Goal: Submit feedback/report problem

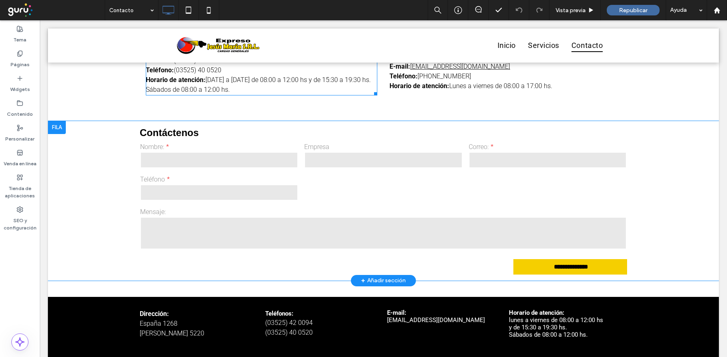
scroll to position [459, 0]
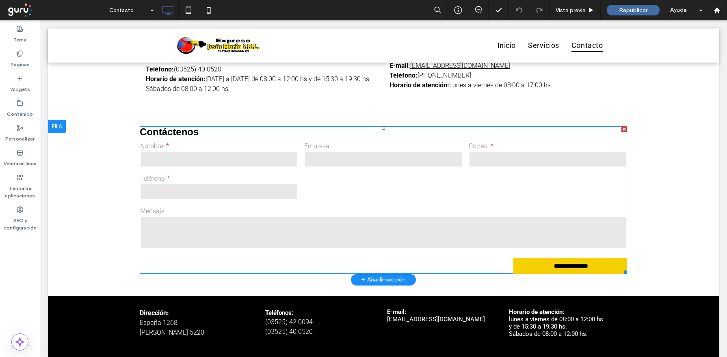
click at [288, 204] on div "Mensaje:" at bounding box center [383, 228] width 493 height 49
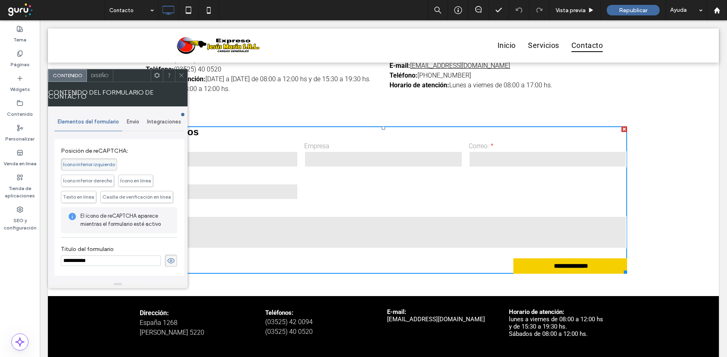
scroll to position [229, 0]
click at [135, 123] on span "Envío" at bounding box center [133, 122] width 13 height 6
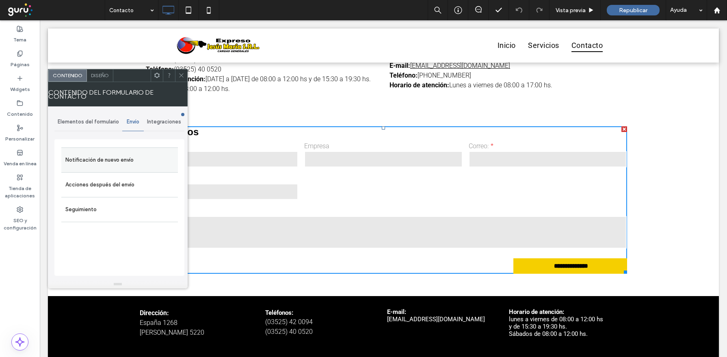
click at [116, 158] on label "Notificación de nuevo envío" at bounding box center [119, 160] width 108 height 16
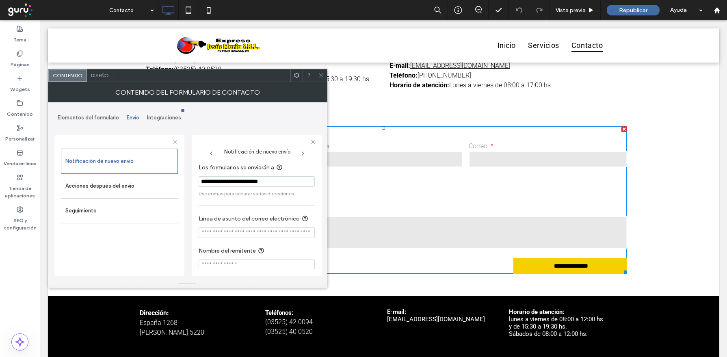
scroll to position [14, 0]
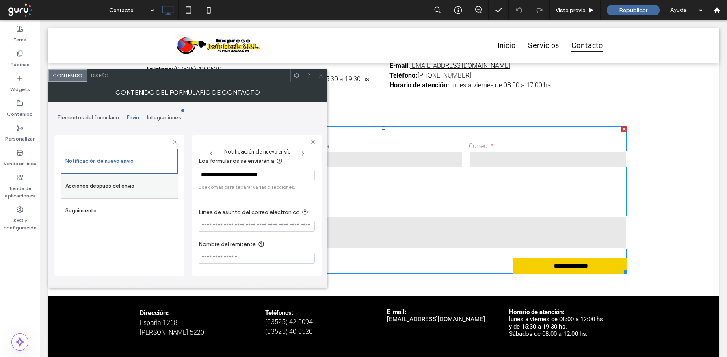
click at [116, 183] on label "Acciones después del envío" at bounding box center [119, 186] width 108 height 16
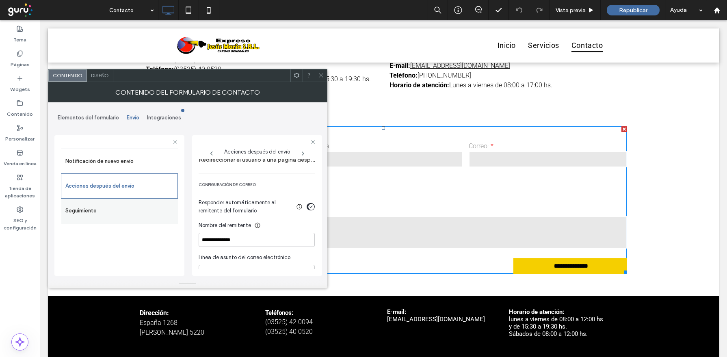
scroll to position [197, 0]
click at [164, 116] on span "Integraciones" at bounding box center [164, 118] width 34 height 6
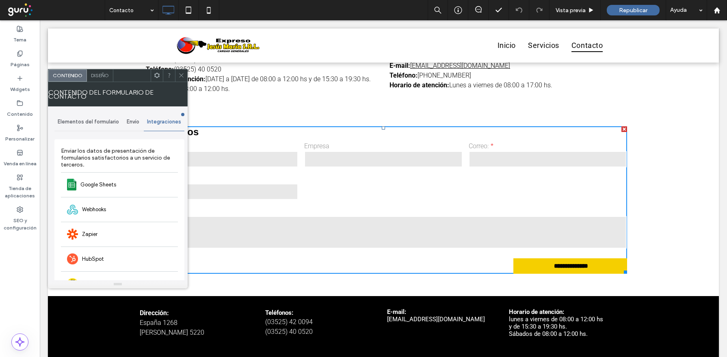
click at [70, 123] on span "Elementos del formulario" at bounding box center [88, 122] width 61 height 6
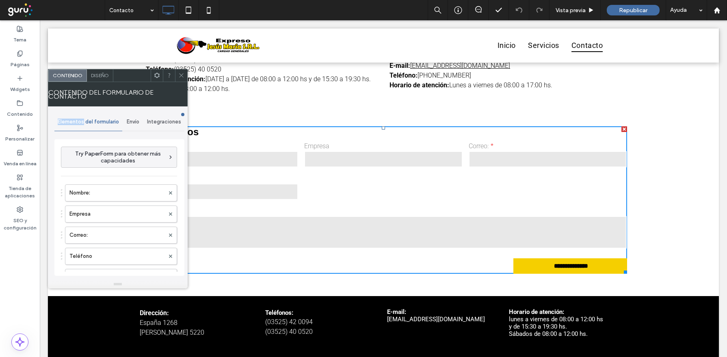
scroll to position [117, 0]
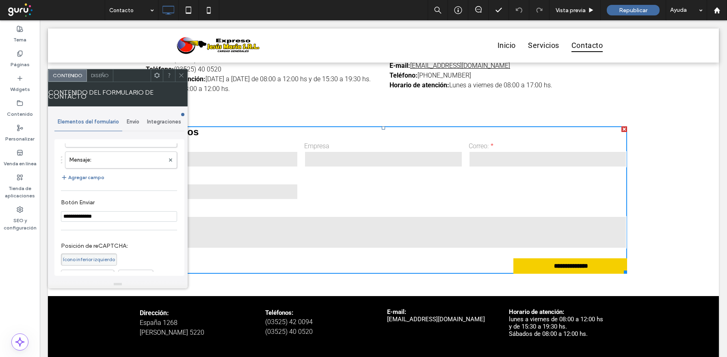
click at [100, 78] on div "Diseño" at bounding box center [100, 75] width 26 height 12
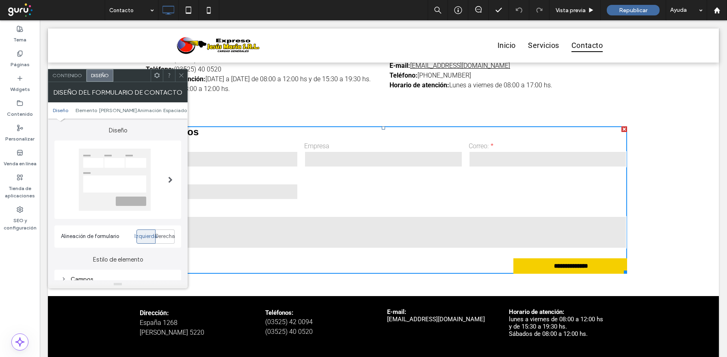
click at [67, 76] on span "Contenido" at bounding box center [67, 75] width 30 height 6
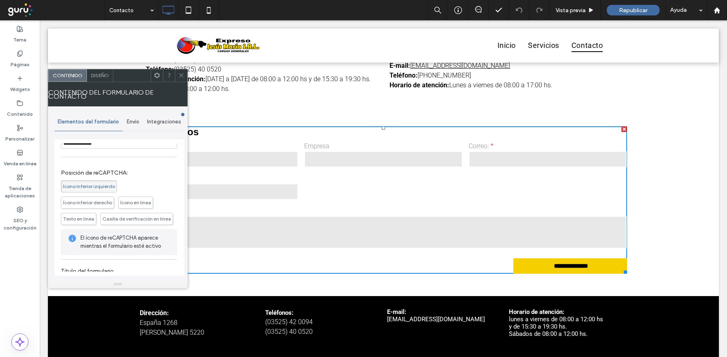
scroll to position [193, 0]
click at [97, 183] on span "Ícono inferior izquierdo" at bounding box center [89, 184] width 52 height 6
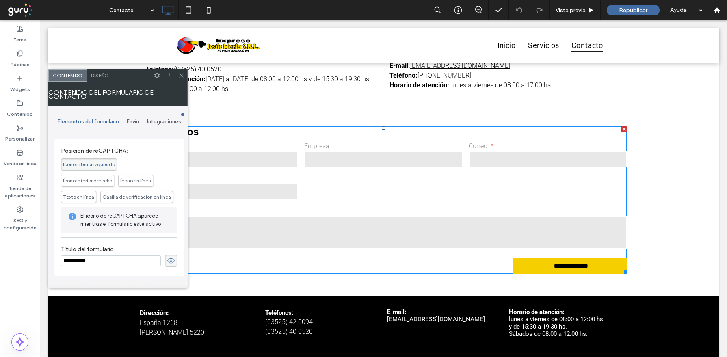
drag, startPoint x: 182, startPoint y: 75, endPoint x: 226, endPoint y: 202, distance: 134.7
click at [182, 75] on icon at bounding box center [181, 75] width 6 height 6
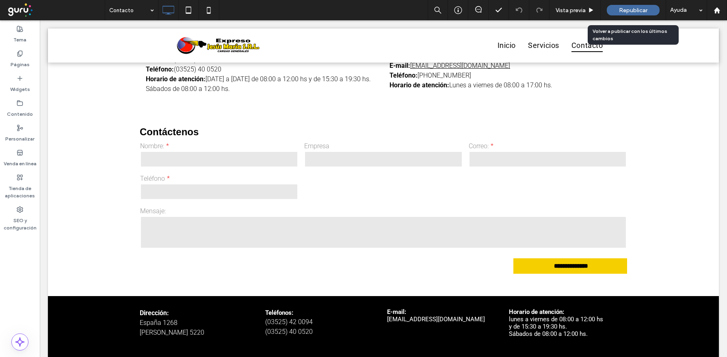
click at [626, 9] on span "Republicar" at bounding box center [633, 10] width 28 height 7
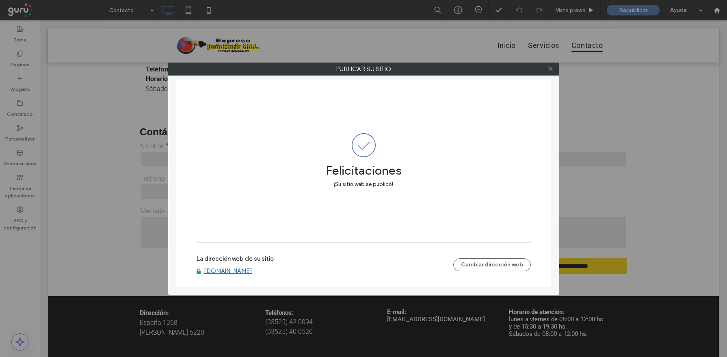
click at [225, 272] on link "[DOMAIN_NAME]" at bounding box center [228, 270] width 48 height 7
click at [552, 69] on icon at bounding box center [551, 69] width 6 height 6
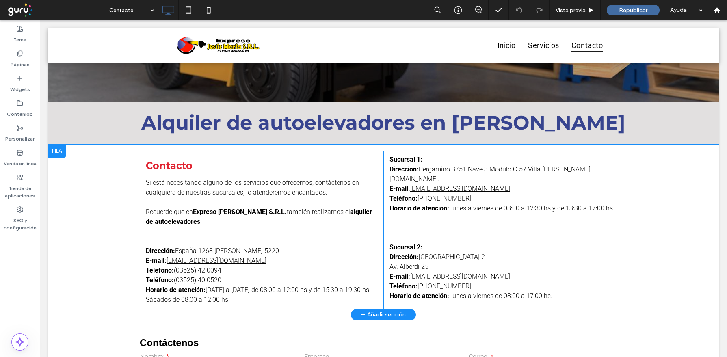
scroll to position [0, 0]
